Goal: Task Accomplishment & Management: Manage account settings

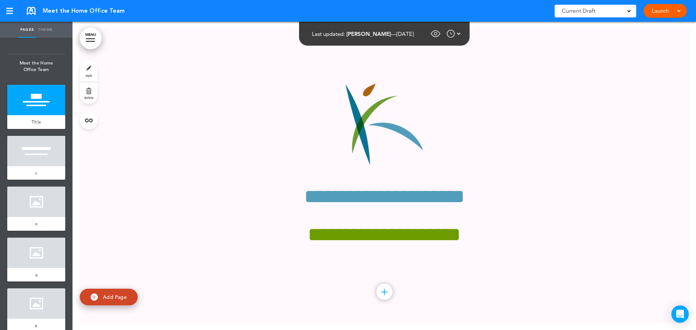
click at [93, 36] on link "MENU" at bounding box center [91, 39] width 22 height 22
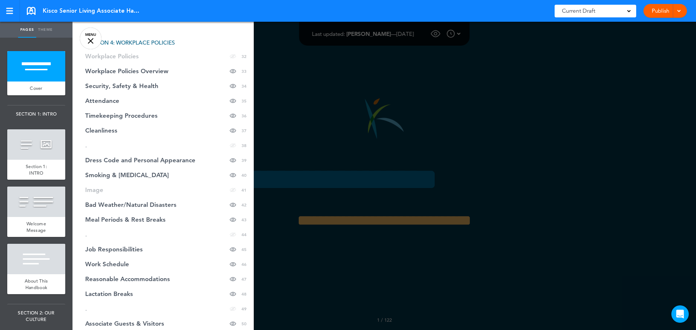
scroll to position [580, 0]
click at [147, 158] on span "Dress Code and Personal Appearance" at bounding box center [140, 159] width 110 height 6
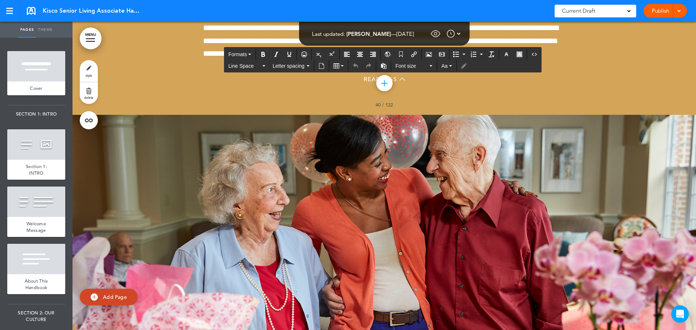
scroll to position [17002, 0]
drag, startPoint x: 524, startPoint y: 274, endPoint x: 174, endPoint y: 258, distance: 349.7
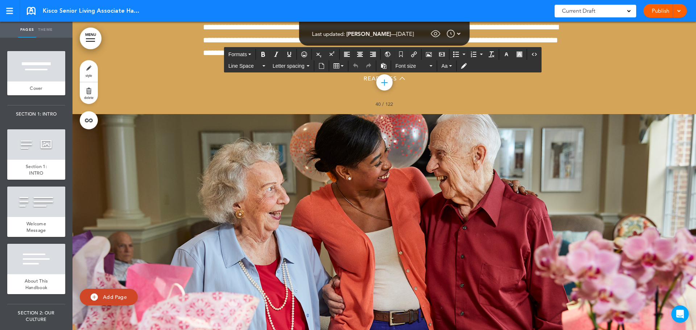
scroll to position [17002, 0]
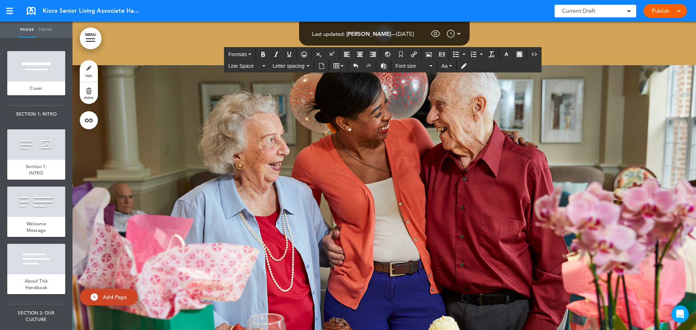
scroll to position [17038, 0]
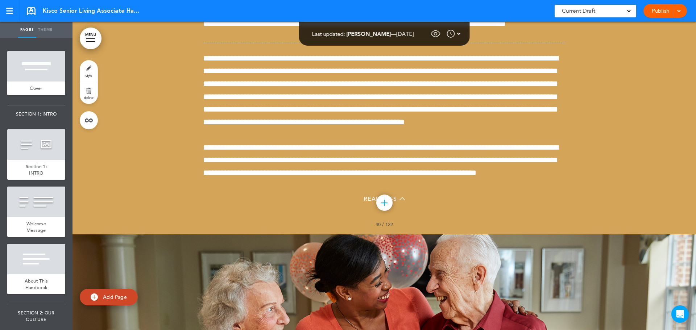
scroll to position [16857, 0]
click at [658, 10] on link "Publish" at bounding box center [660, 11] width 23 height 14
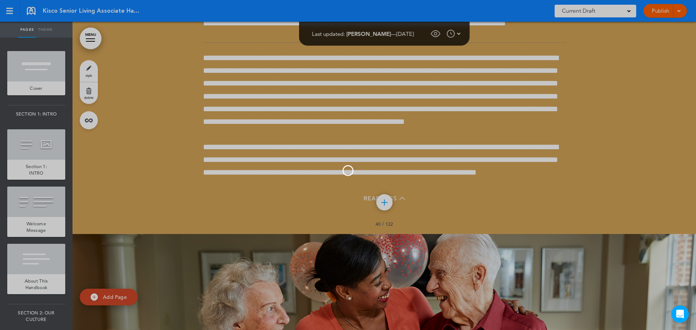
scroll to position [0, 0]
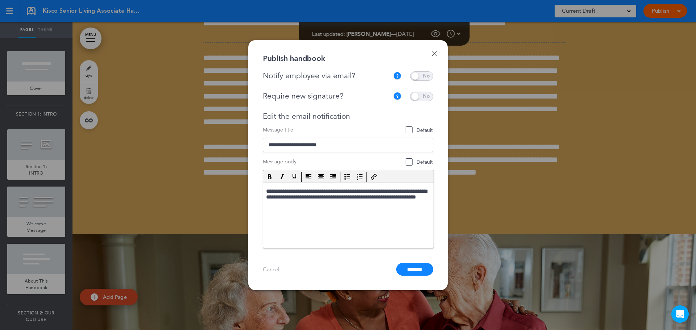
click at [420, 76] on span at bounding box center [421, 75] width 23 height 9
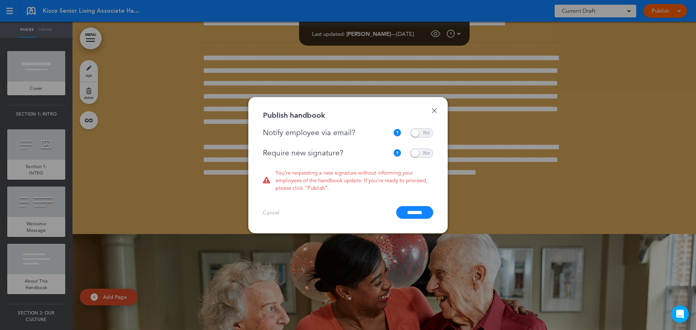
click at [419, 154] on span at bounding box center [421, 153] width 23 height 9
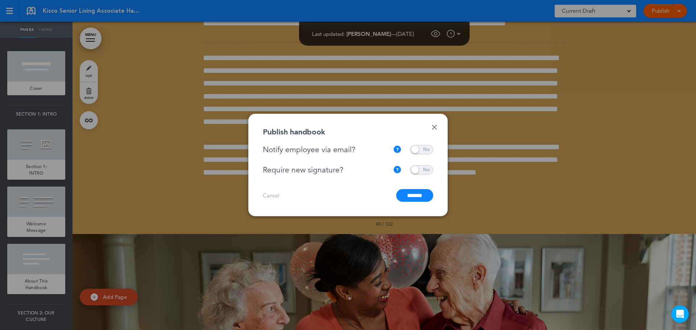
click at [410, 198] on input "*******" at bounding box center [414, 195] width 37 height 13
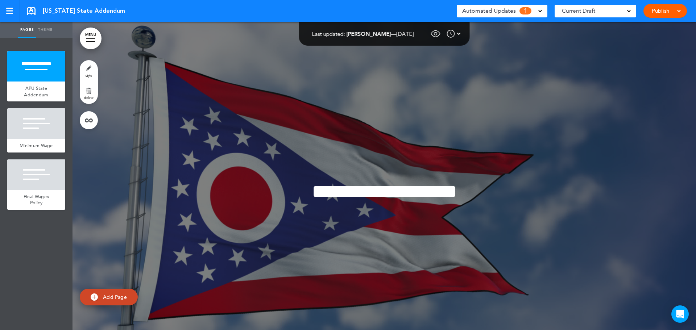
click at [542, 10] on div "Automated Updates 1" at bounding box center [502, 11] width 91 height 13
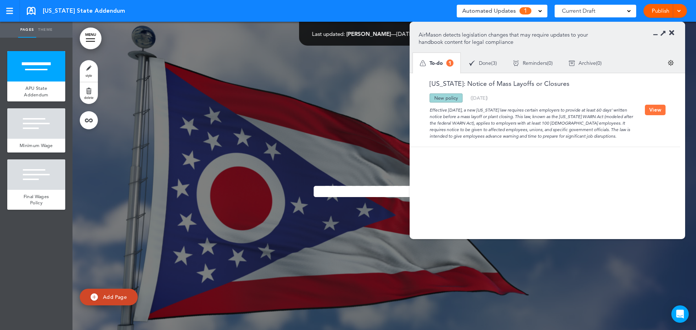
click at [654, 112] on button "View" at bounding box center [655, 110] width 21 height 11
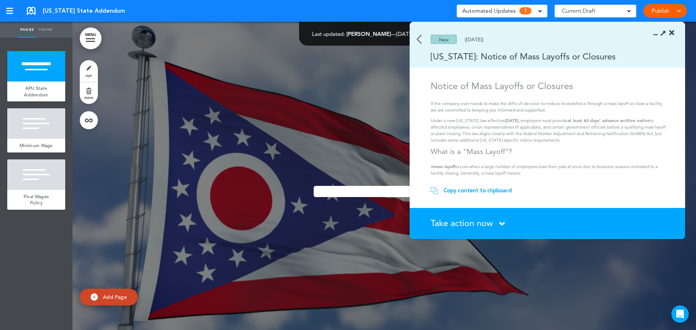
click at [447, 220] on span "Take action now" at bounding box center [462, 223] width 62 height 11
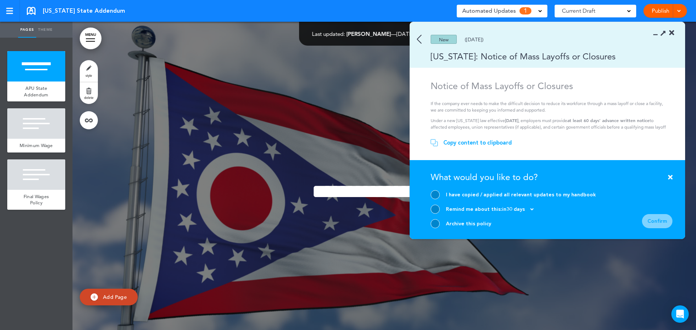
click at [431, 196] on div at bounding box center [435, 194] width 9 height 9
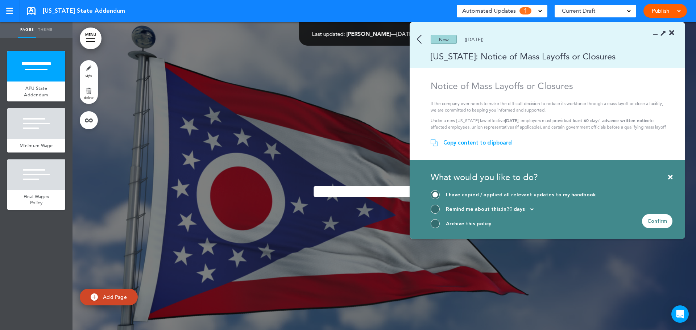
click at [658, 221] on div "Confirm" at bounding box center [657, 221] width 30 height 14
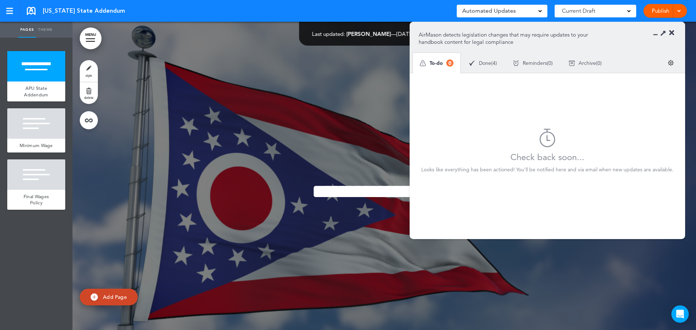
click at [672, 34] on icon at bounding box center [671, 32] width 5 height 7
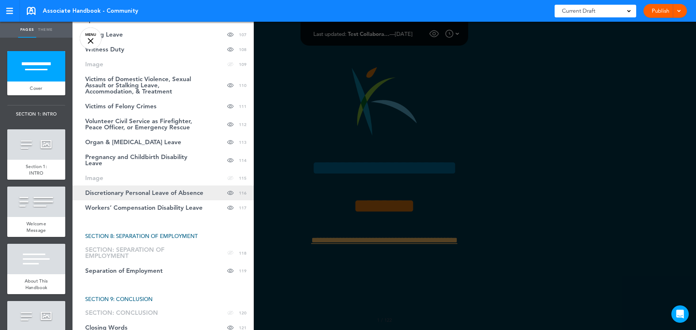
scroll to position [1859, 0]
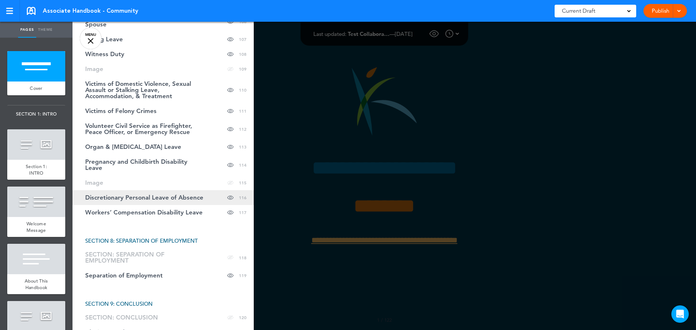
click at [157, 198] on span "Discretionary Personal Leave of Absence" at bounding box center [144, 198] width 118 height 6
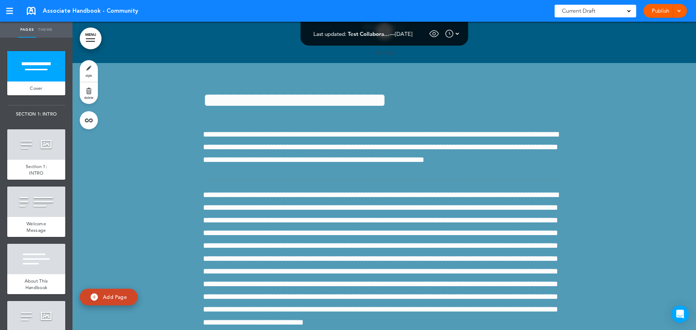
scroll to position [68063, 0]
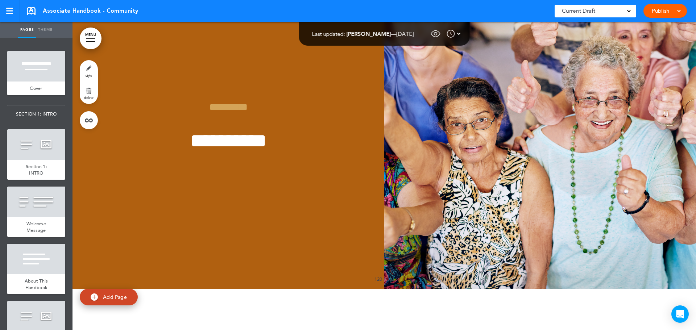
click at [93, 38] on div at bounding box center [90, 38] width 9 height 1
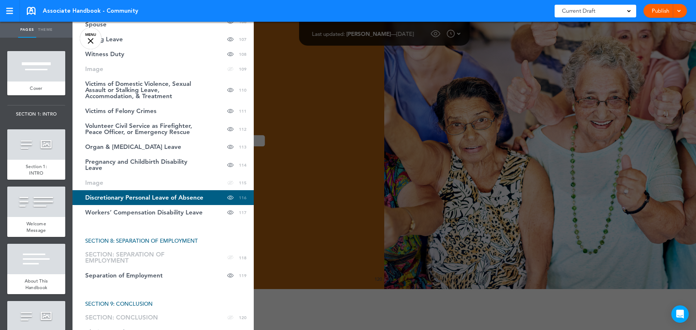
click at [452, 126] on div at bounding box center [420, 165] width 696 height 330
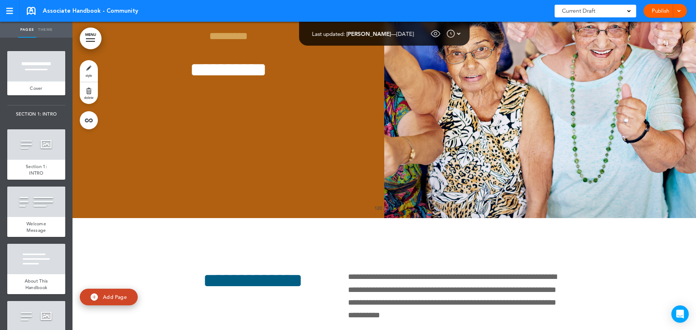
scroll to position [68136, 0]
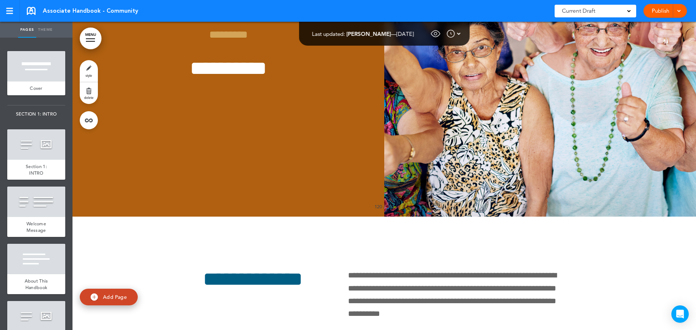
click at [91, 36] on link "MENU" at bounding box center [91, 39] width 22 height 22
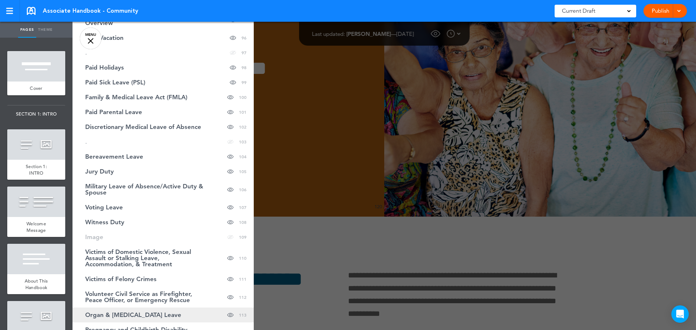
scroll to position [1678, 0]
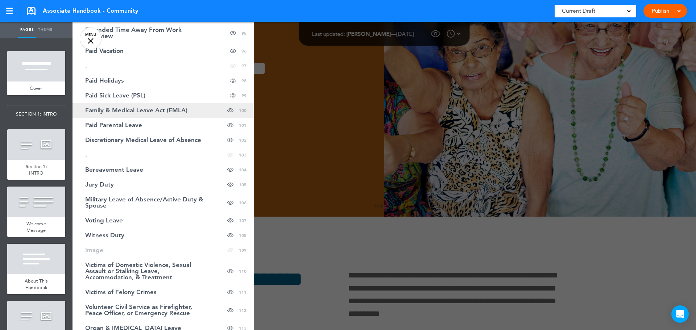
click at [157, 112] on span "Family & Medical Leave Act (FMLA)" at bounding box center [136, 110] width 102 height 6
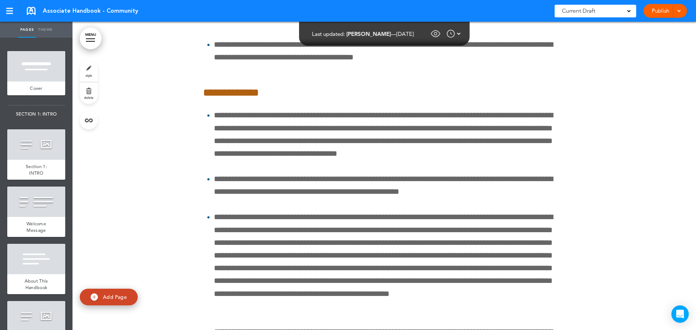
scroll to position [56718, 0]
click at [615, 17] on div "Current Draft CURRENT DRAFT 4.3 (8/5/2025) Published by Bethany Doom 4.2 (6/3/2…" at bounding box center [595, 11] width 82 height 18
click at [616, 12] on div "Current Draft" at bounding box center [595, 11] width 82 height 13
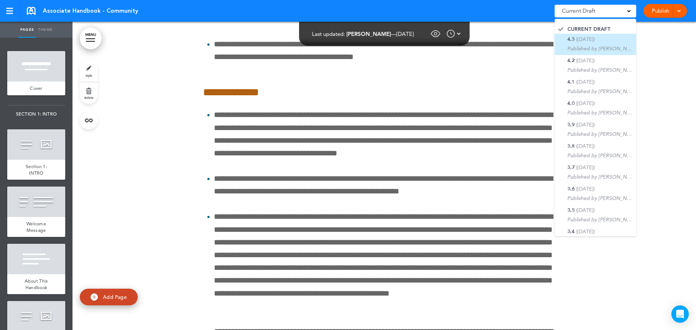
click at [604, 44] on div "4.3 (8/5/2025) Published by Bethany Doom" at bounding box center [599, 45] width 65 height 16
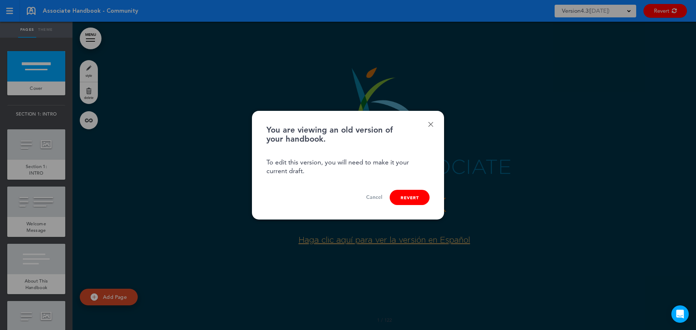
click at [370, 199] on link "Cancel" at bounding box center [374, 197] width 16 height 7
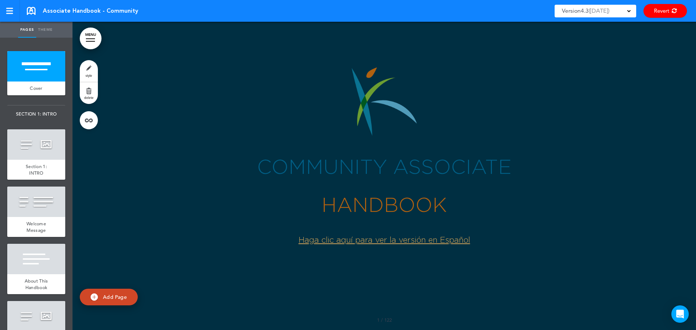
click at [95, 41] on link "MENU" at bounding box center [91, 39] width 22 height 22
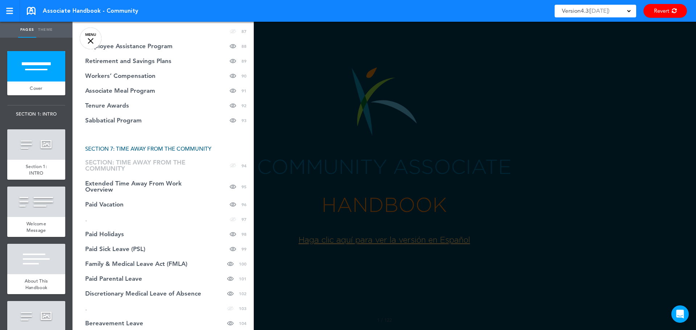
scroll to position [1558, 0]
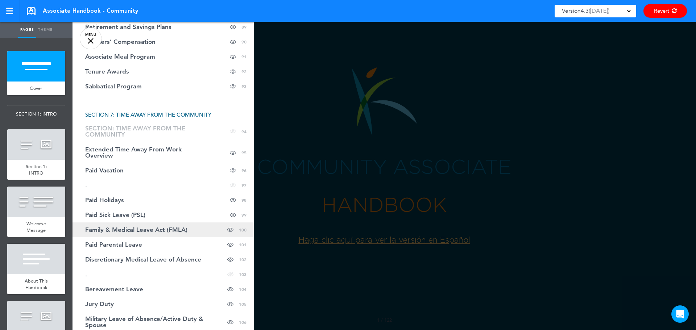
click at [132, 233] on link "Family & Medical Leave Act (FMLA) Hide page in table of contents 100" at bounding box center [162, 230] width 181 height 15
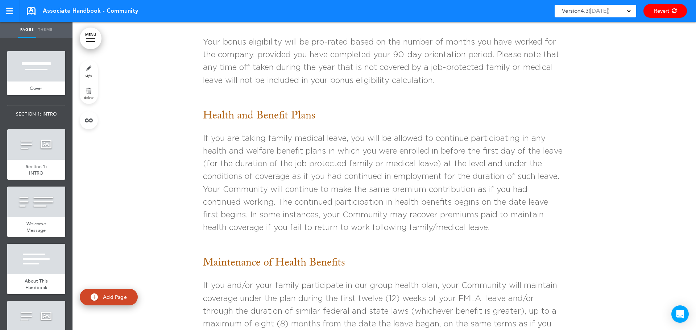
scroll to position [57008, 0]
click at [630, 12] on span at bounding box center [629, 11] width 4 height 4
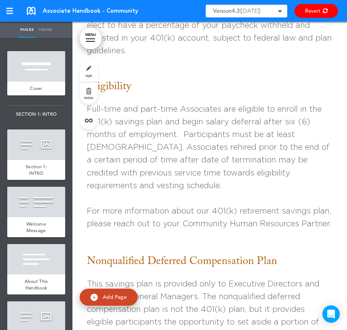
scroll to position [56929, 0]
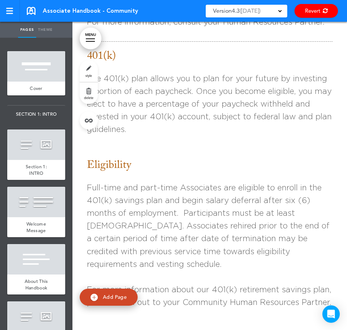
click at [93, 42] on link "MENU" at bounding box center [91, 39] width 22 height 22
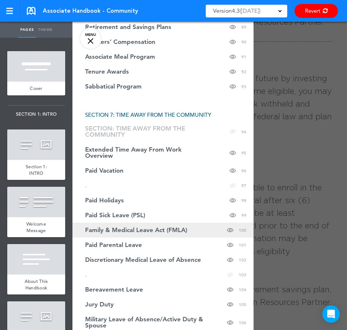
click at [145, 232] on span "Family & Medical Leave Act (FMLA)" at bounding box center [136, 230] width 102 height 6
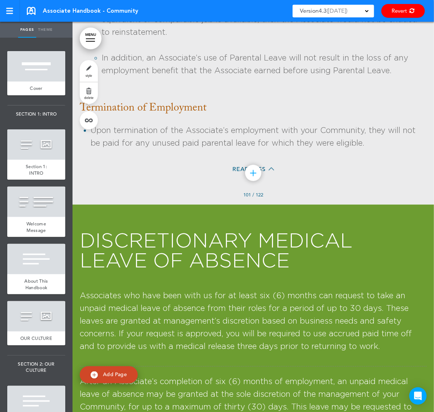
scroll to position [65332, 0]
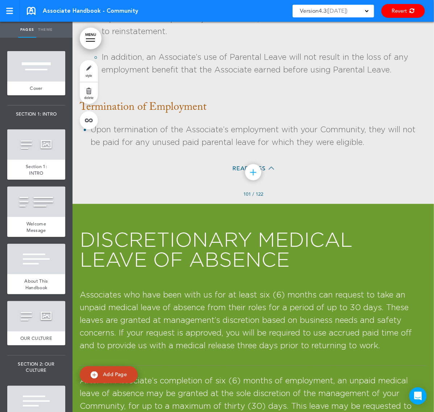
click at [94, 40] on link "MENU" at bounding box center [91, 39] width 22 height 22
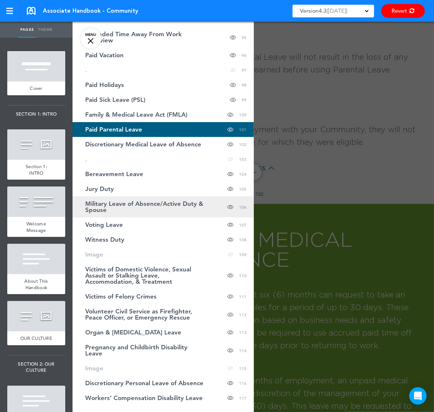
scroll to position [1658, 0]
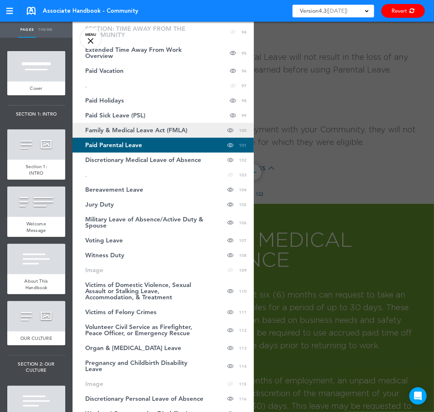
click at [117, 124] on link "Family & Medical Leave Act (FMLA) Hide page in table of contents 100" at bounding box center [162, 130] width 181 height 15
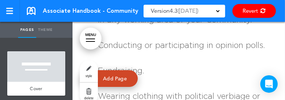
scroll to position [62121, 0]
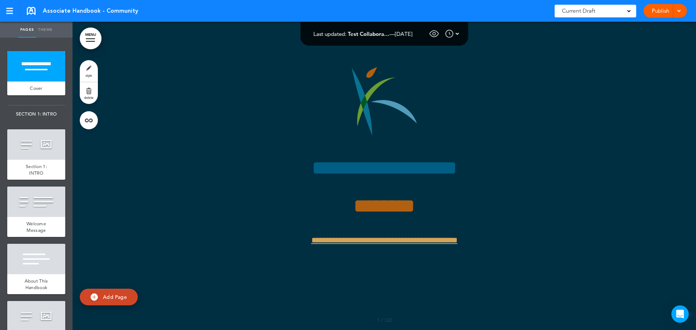
click at [91, 40] on link "MENU" at bounding box center [91, 39] width 22 height 22
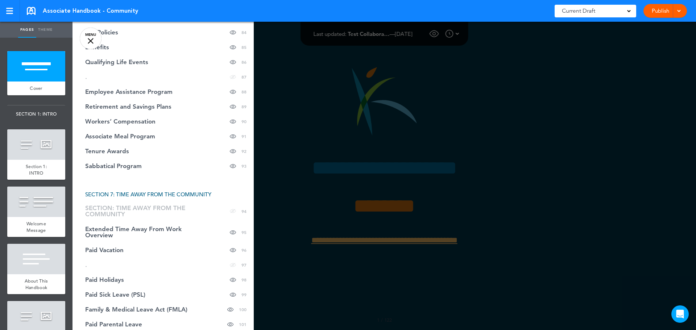
scroll to position [1595, 0]
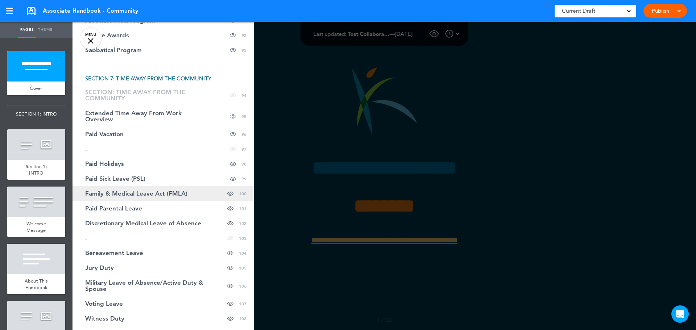
click at [104, 194] on span "Family & Medical Leave Act (FMLA)" at bounding box center [136, 194] width 102 height 6
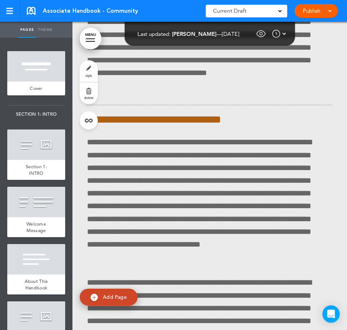
scroll to position [55298, 0]
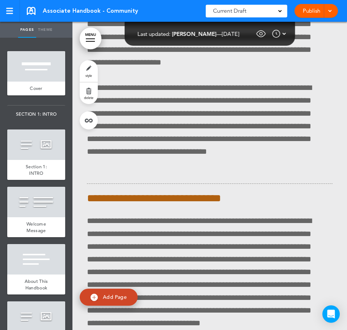
click at [83, 40] on link "MENU" at bounding box center [91, 39] width 22 height 22
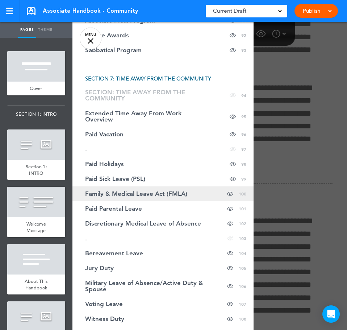
click at [116, 193] on span "Family & Medical Leave Act (FMLA)" at bounding box center [136, 194] width 102 height 6
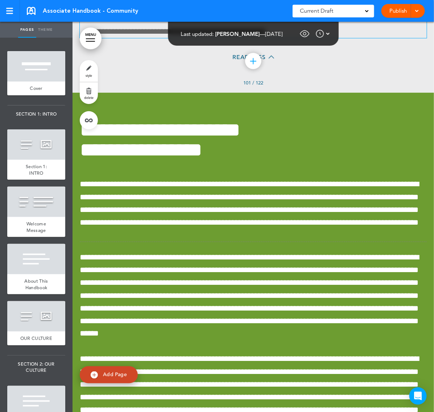
scroll to position [64323, 0]
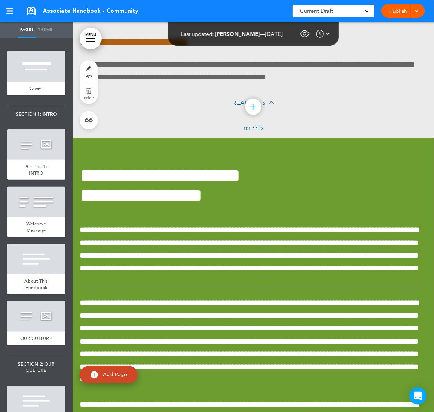
click at [95, 38] on div at bounding box center [90, 38] width 9 height 1
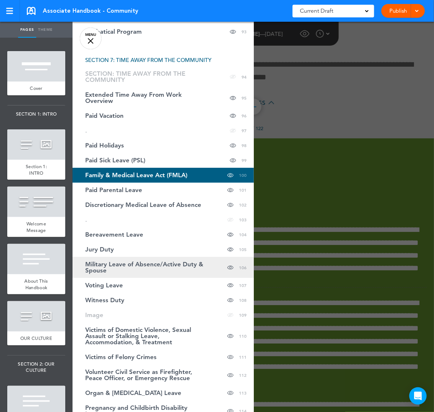
scroll to position [1613, 0]
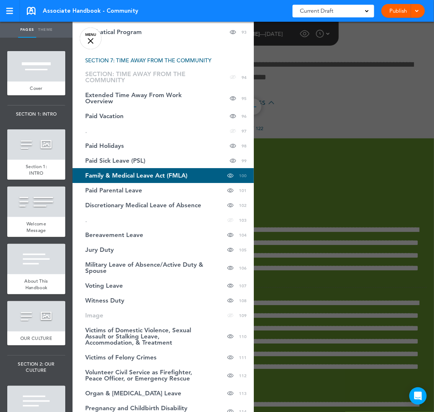
click at [136, 175] on span "Family & Medical Leave Act (FMLA)" at bounding box center [136, 176] width 102 height 6
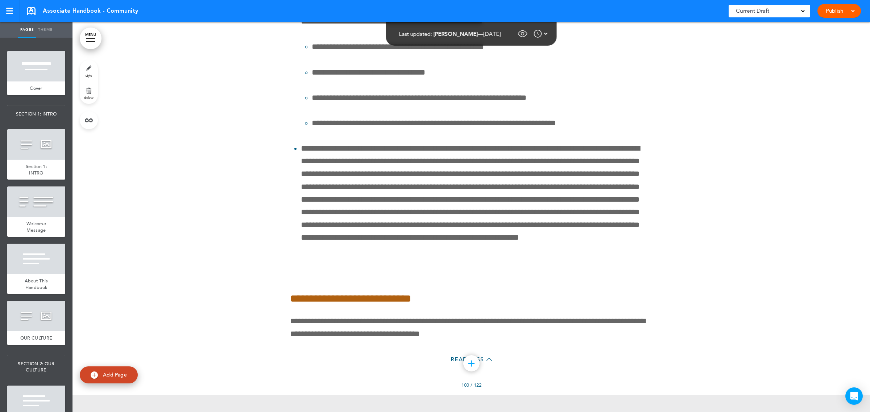
scroll to position [60902, 0]
click at [695, 11] on link "Publish" at bounding box center [834, 11] width 23 height 14
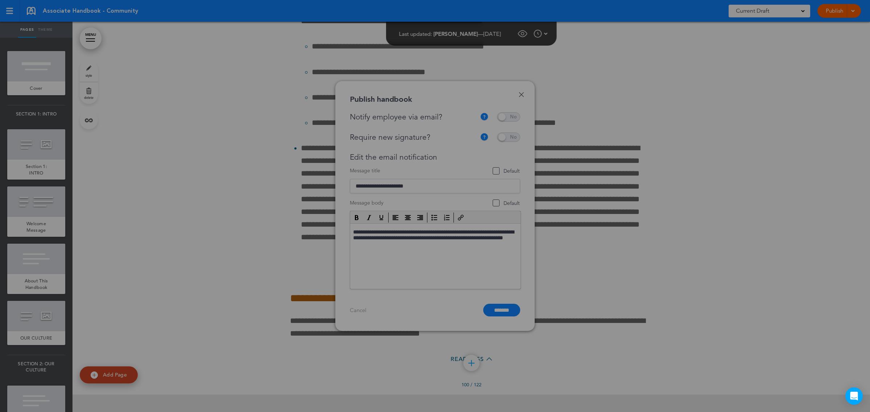
scroll to position [0, 0]
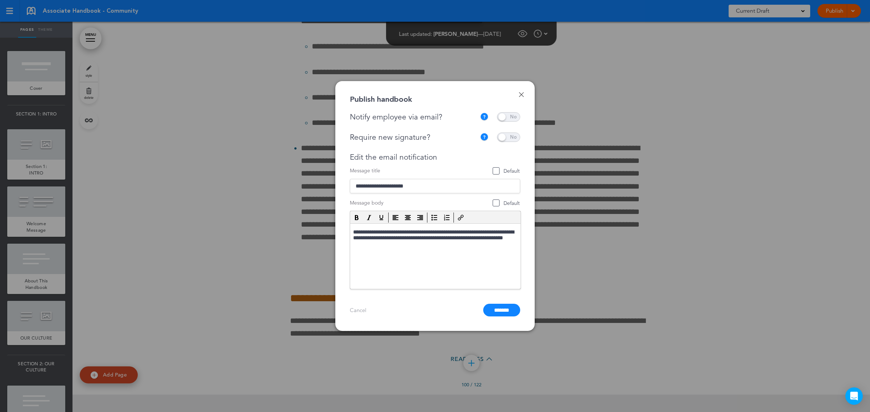
click at [512, 116] on span at bounding box center [508, 116] width 23 height 9
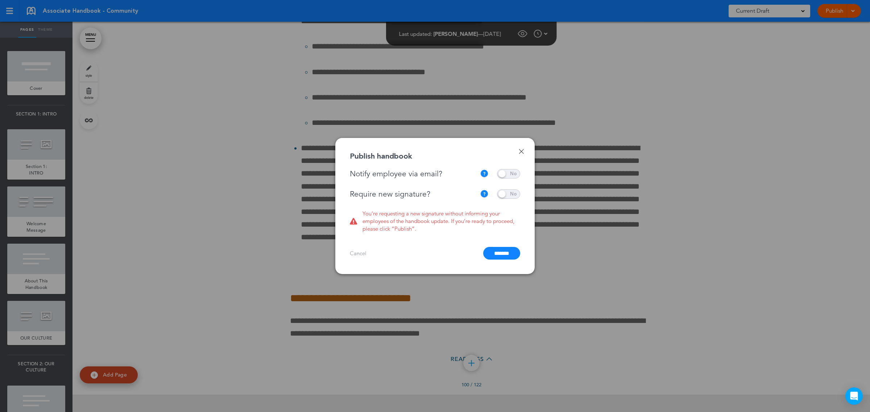
click at [500, 194] on span at bounding box center [508, 194] width 23 height 9
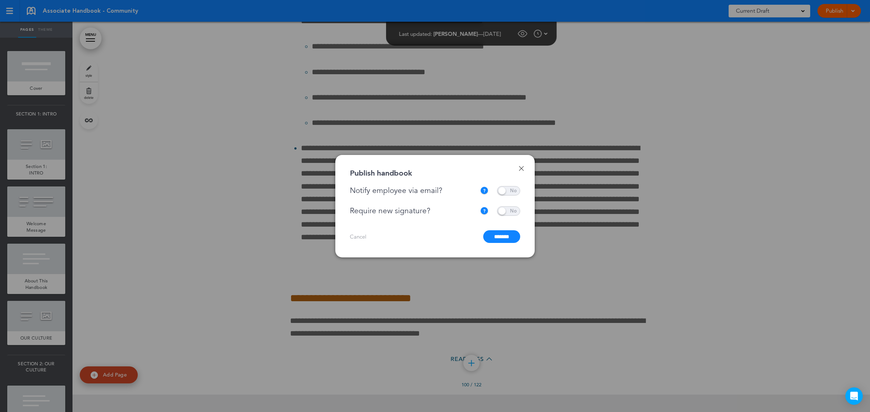
click at [504, 238] on input "*******" at bounding box center [501, 236] width 37 height 13
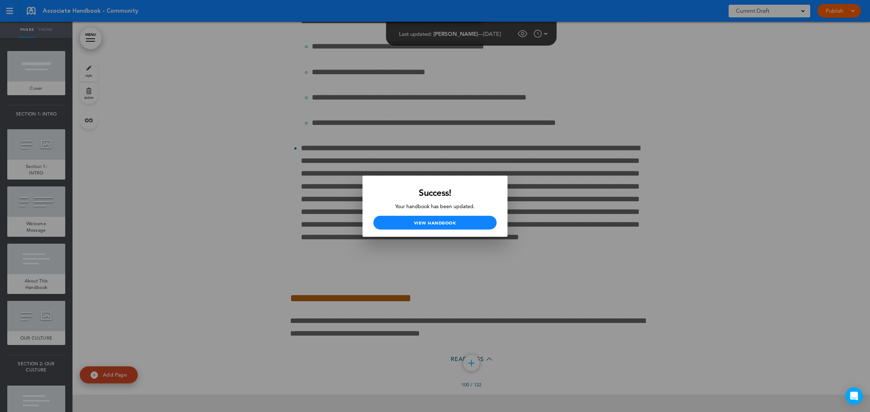
click at [601, 176] on div at bounding box center [435, 206] width 870 height 412
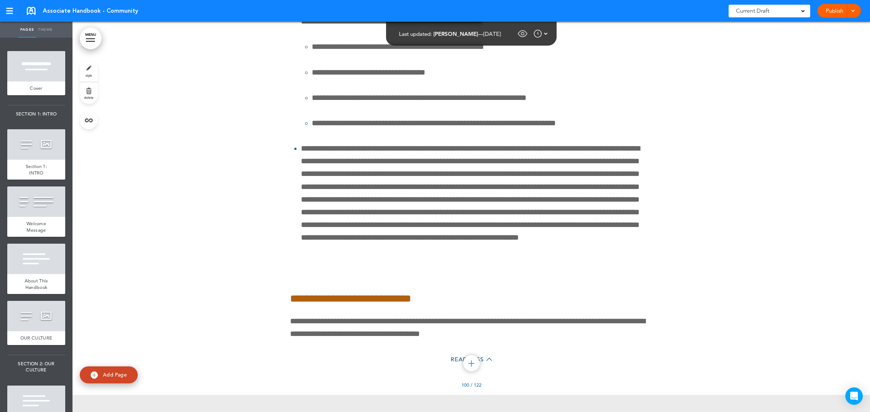
scroll to position [60902, 0]
